Goal: Entertainment & Leisure: Consume media (video, audio)

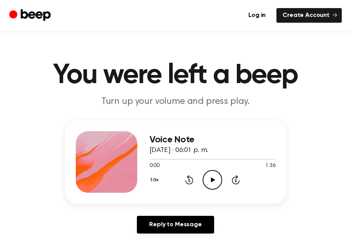
scroll to position [65, 0]
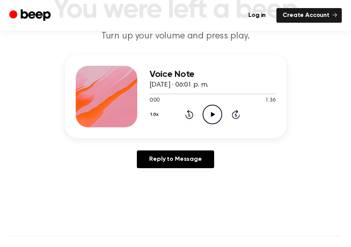
click at [211, 106] on icon "Play Audio" at bounding box center [212, 114] width 20 height 20
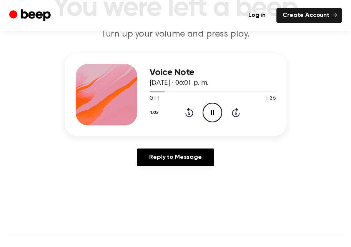
click at [211, 117] on icon "Pause Audio" at bounding box center [212, 113] width 20 height 20
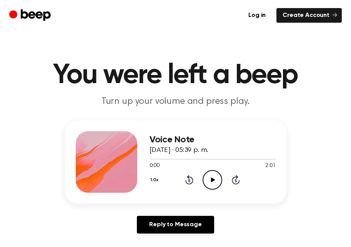
click at [215, 174] on icon "Play Audio" at bounding box center [212, 180] width 20 height 20
click at [169, 161] on div at bounding box center [212, 159] width 126 height 6
click at [213, 184] on icon "Pause Audio" at bounding box center [212, 180] width 20 height 20
